Goal: Task Accomplishment & Management: Use online tool/utility

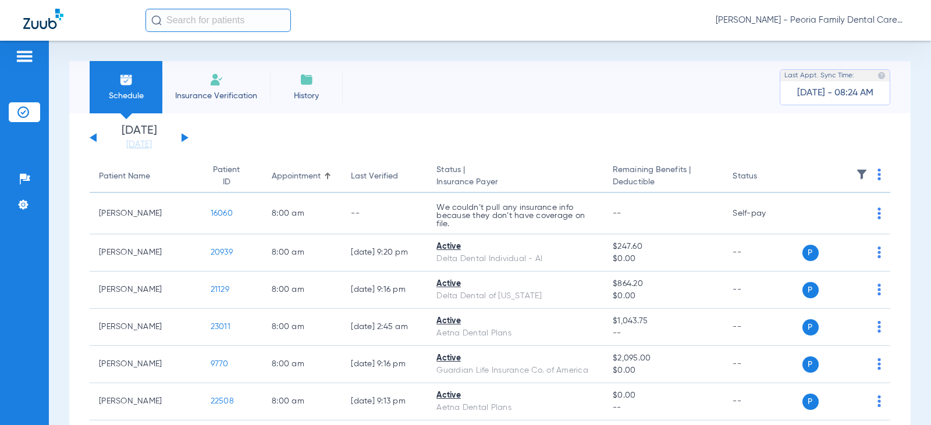
click at [219, 82] on img at bounding box center [216, 80] width 14 height 14
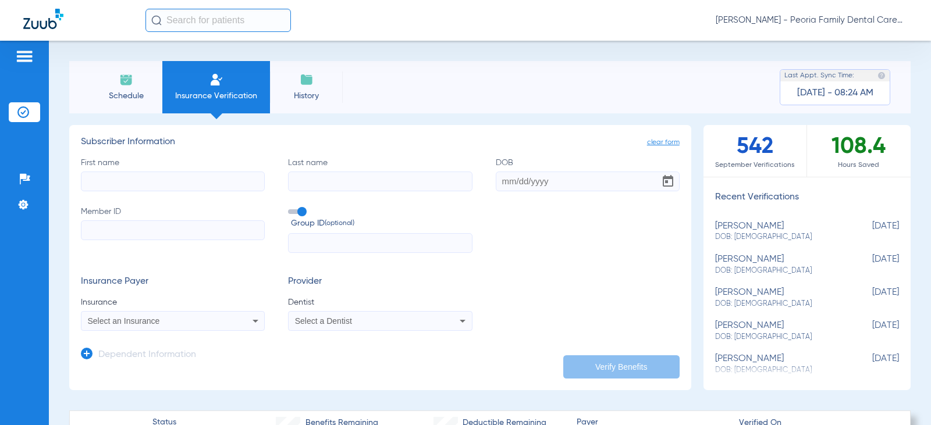
click at [154, 188] on input "First name" at bounding box center [173, 182] width 184 height 20
type input "[PERSON_NAME]"
type input "skubiz"
click at [499, 179] on input "DOB" at bounding box center [588, 182] width 184 height 20
type input "[DATE]"
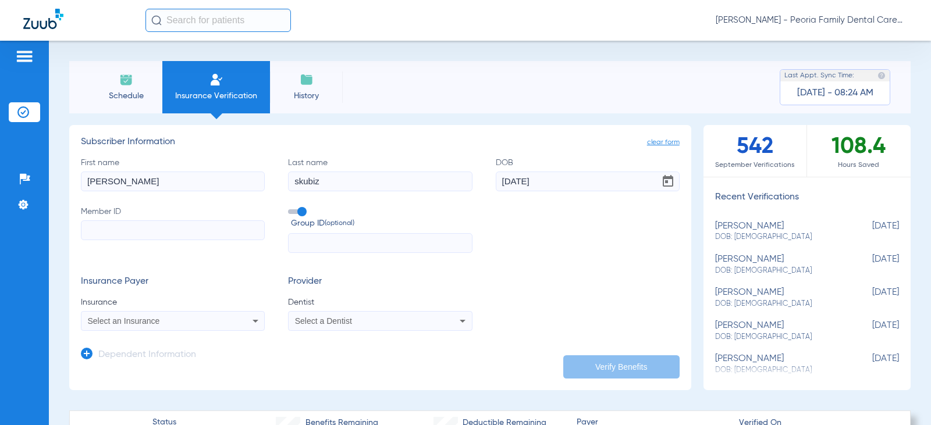
click at [147, 227] on input "Member ID" at bounding box center [173, 230] width 184 height 20
type input "07768925152"
click at [196, 325] on div "Select an Insurance" at bounding box center [156, 321] width 137 height 8
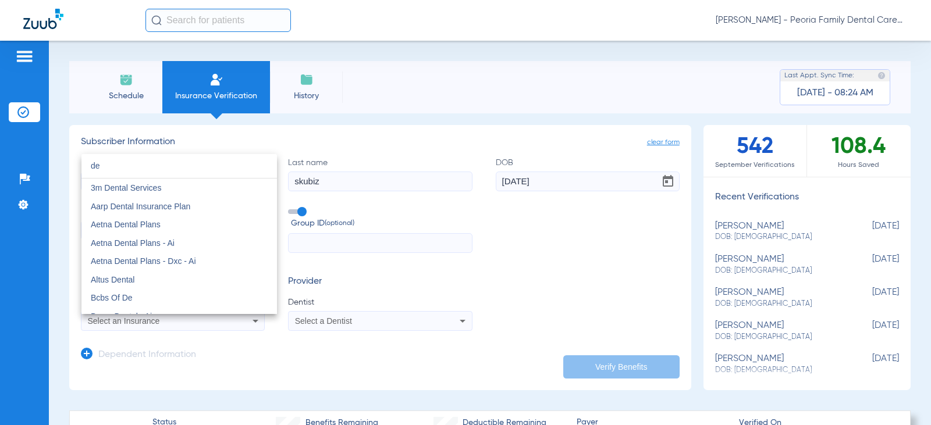
click at [120, 172] on input "de" at bounding box center [178, 166] width 195 height 24
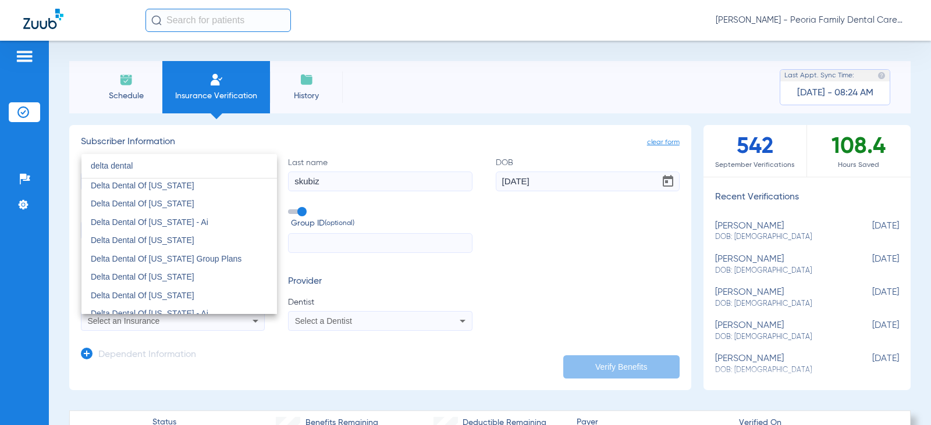
scroll to position [465, 0]
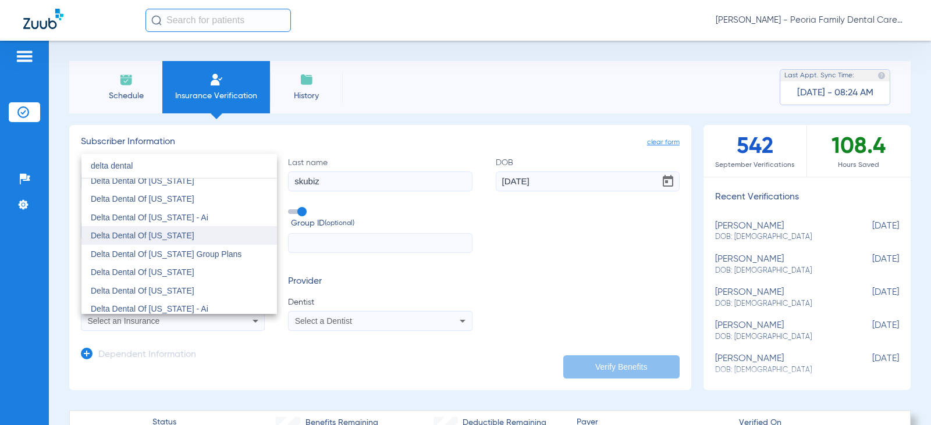
type input "delta dental"
click at [163, 237] on span "Delta Dental Of [US_STATE]" at bounding box center [143, 235] width 104 height 9
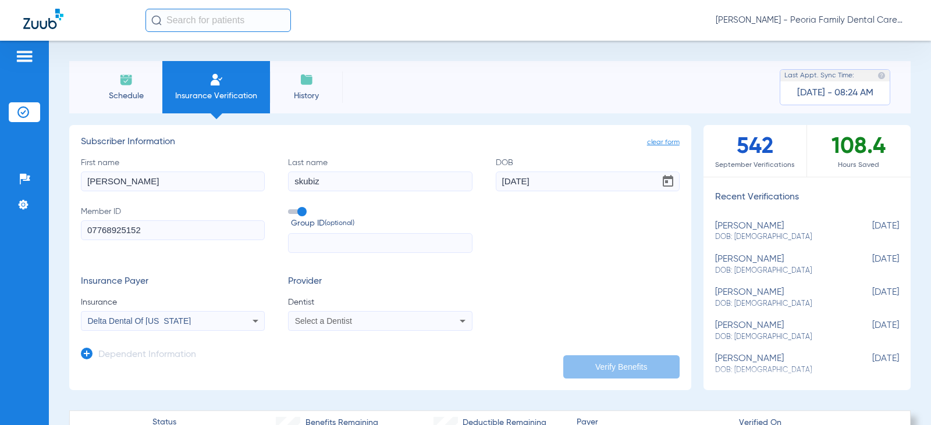
click at [374, 315] on div "Select a Dentist" at bounding box center [380, 321] width 183 height 14
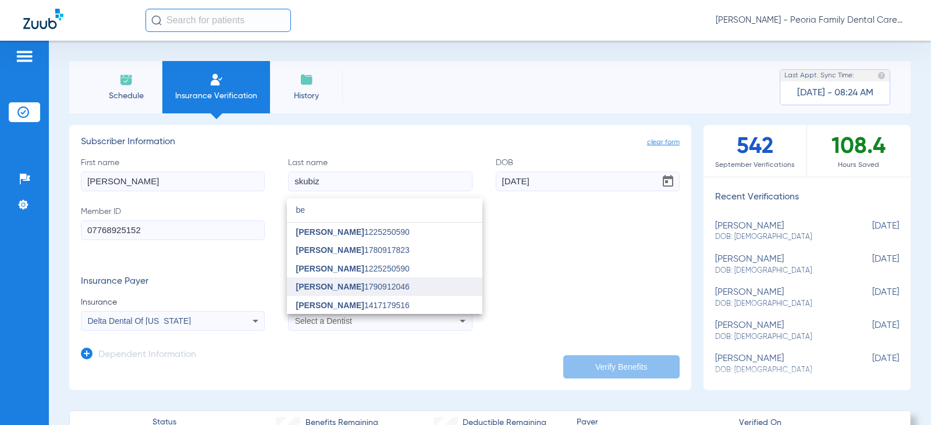
type input "be"
click at [353, 285] on span "[PERSON_NAME] 1790912046" at bounding box center [352, 287] width 113 height 8
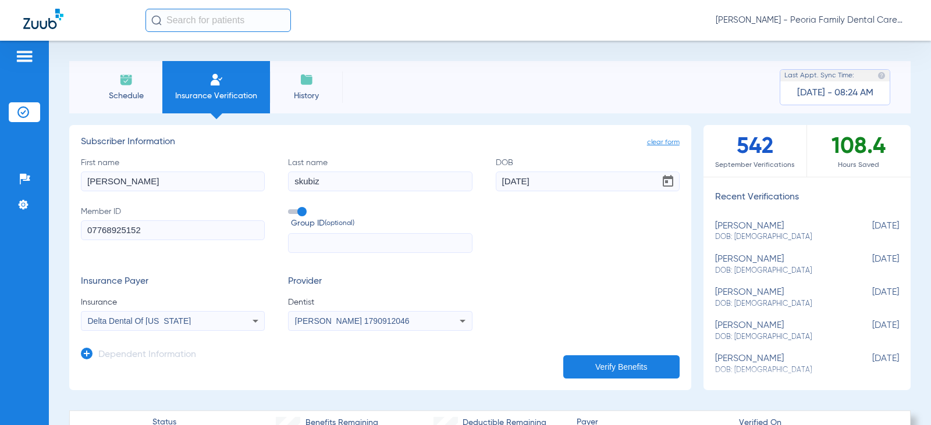
click at [533, 254] on form "First name [PERSON_NAME] name skubiz DOB [DEMOGRAPHIC_DATA] Member ID 077689251…" at bounding box center [380, 244] width 599 height 175
click at [611, 364] on button "Verify Benefits" at bounding box center [621, 366] width 116 height 23
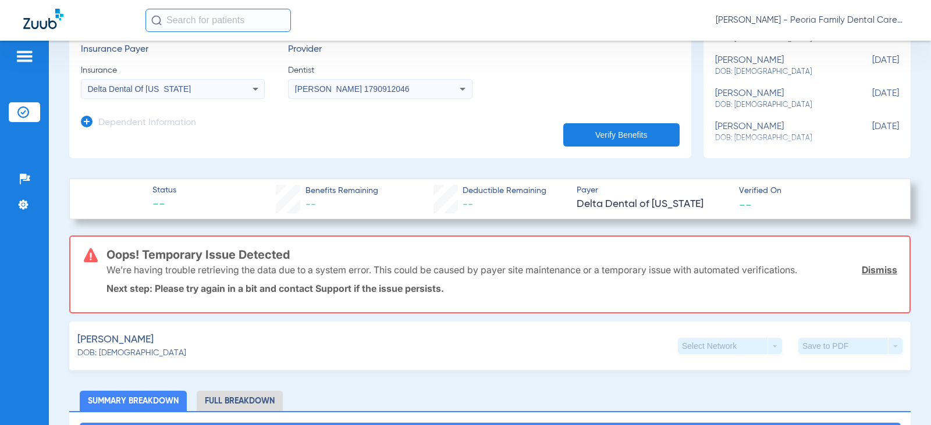
scroll to position [233, 0]
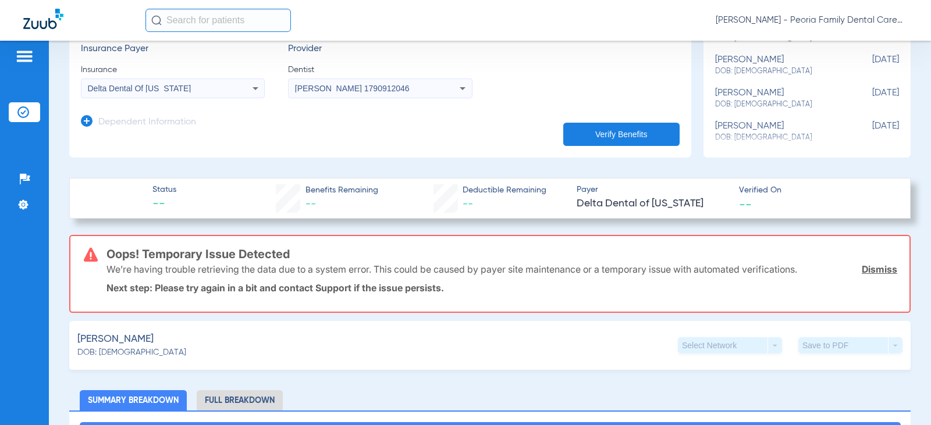
click at [881, 266] on link "Dismiss" at bounding box center [879, 270] width 35 height 12
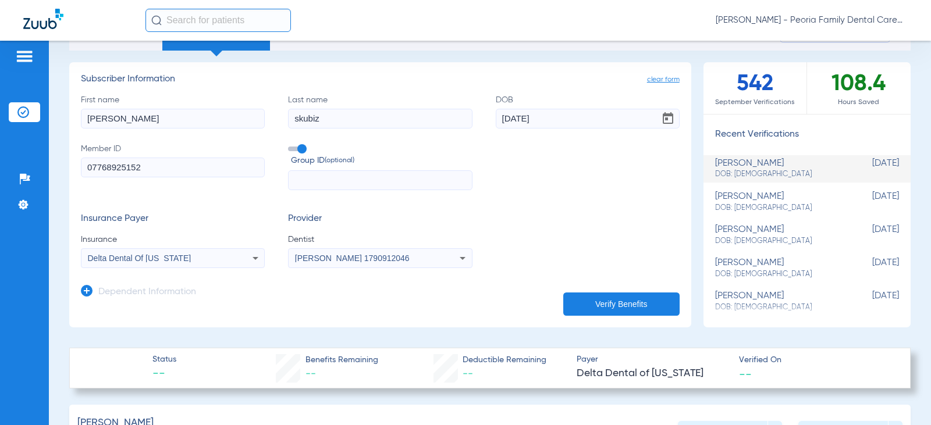
scroll to position [58, 0]
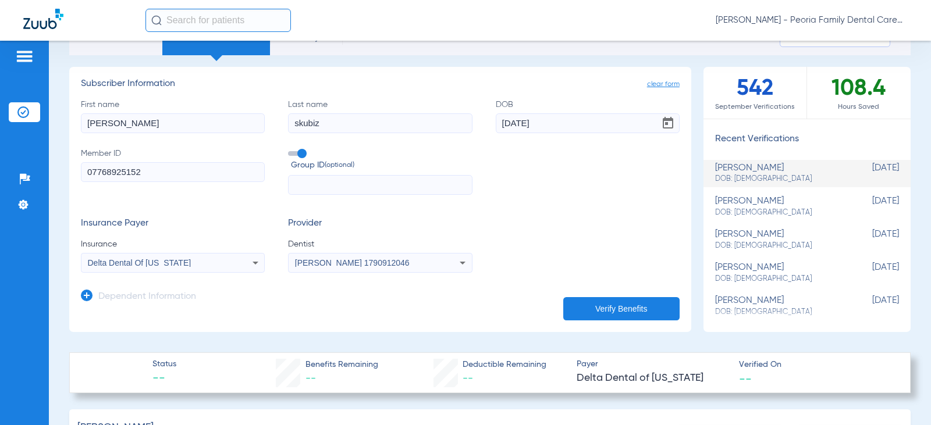
click at [315, 190] on input "text" at bounding box center [380, 185] width 184 height 20
type input "84014"
click at [600, 311] on button "Verify Benefits" at bounding box center [621, 308] width 116 height 23
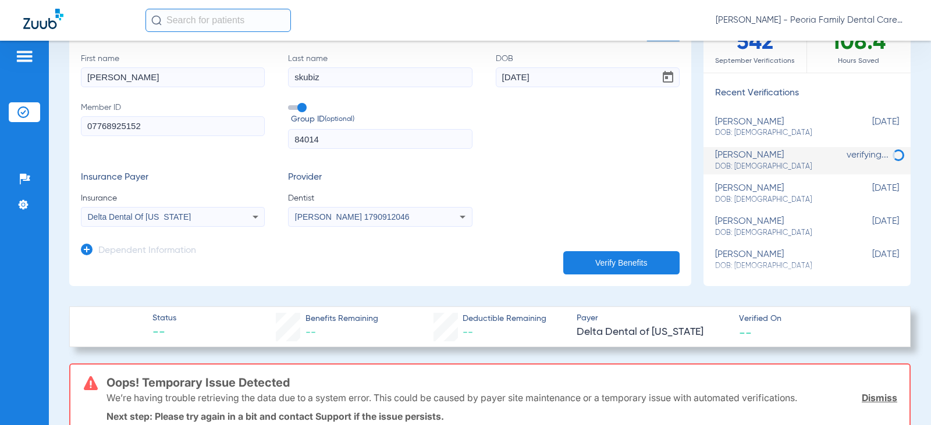
scroll to position [233, 0]
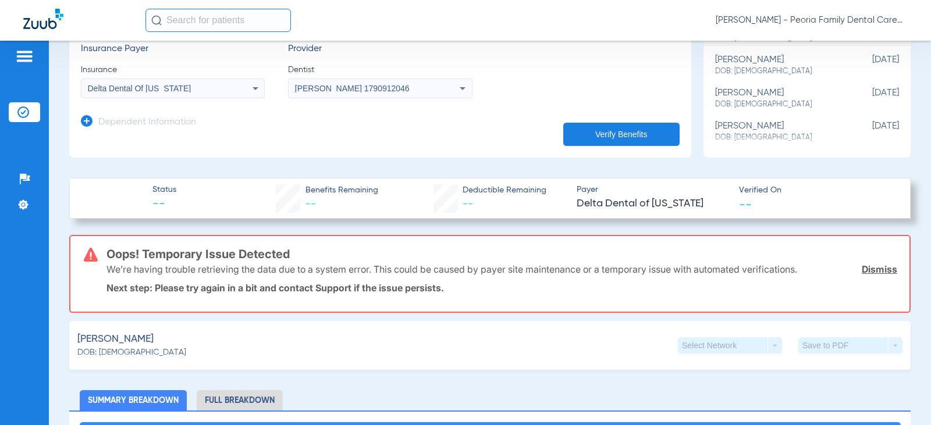
click at [875, 267] on link "Dismiss" at bounding box center [879, 270] width 35 height 12
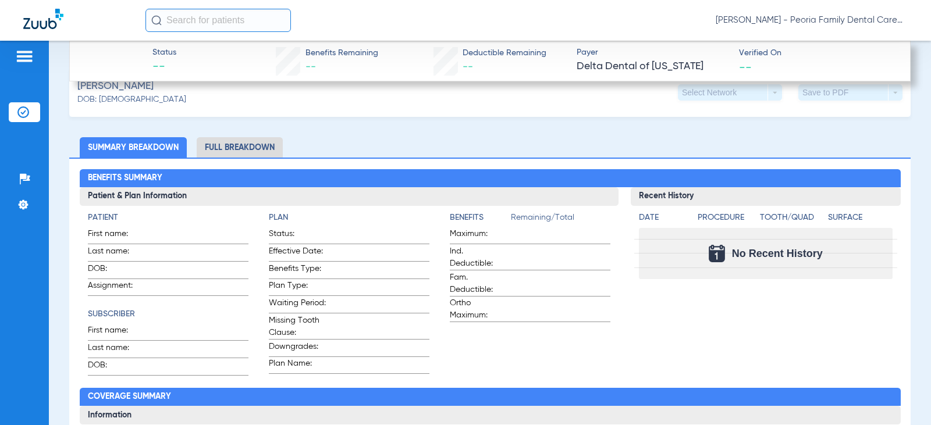
scroll to position [291, 0]
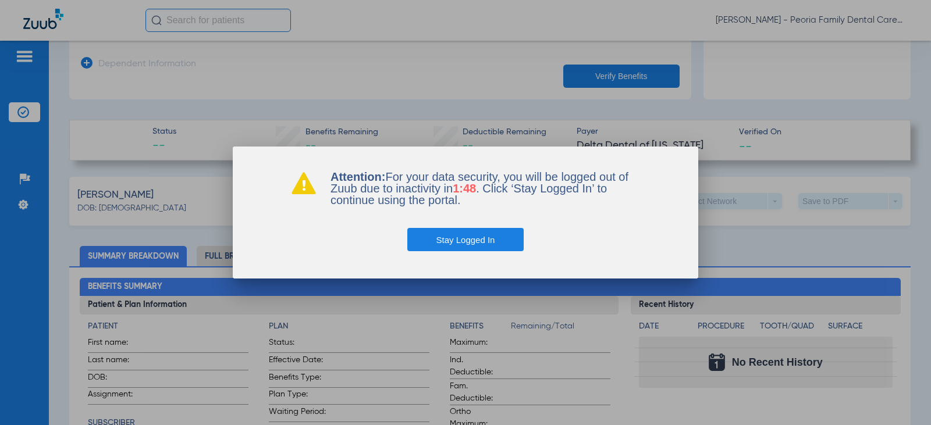
click at [469, 237] on button "Stay Logged In" at bounding box center [465, 239] width 117 height 23
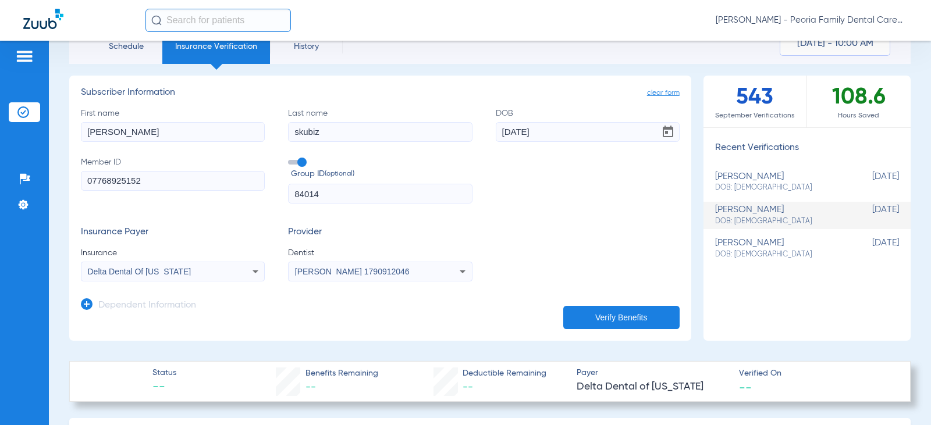
scroll to position [0, 0]
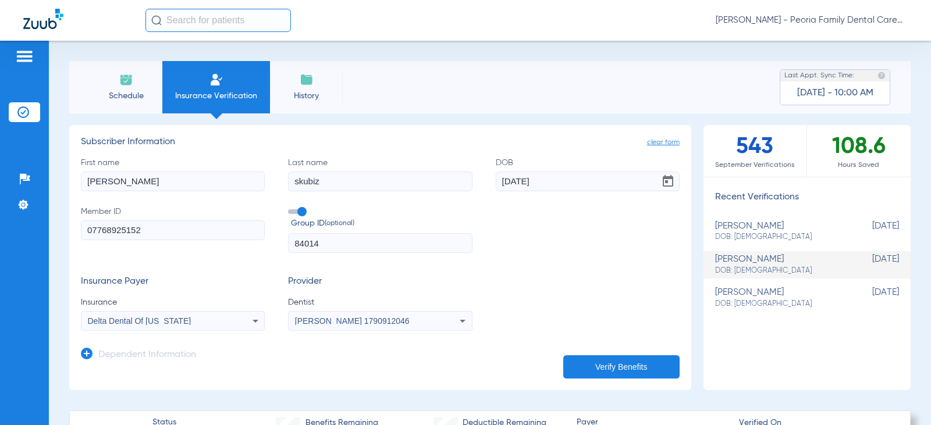
click at [131, 95] on span "Schedule" at bounding box center [125, 96] width 55 height 12
